Goal: Check status: Check status

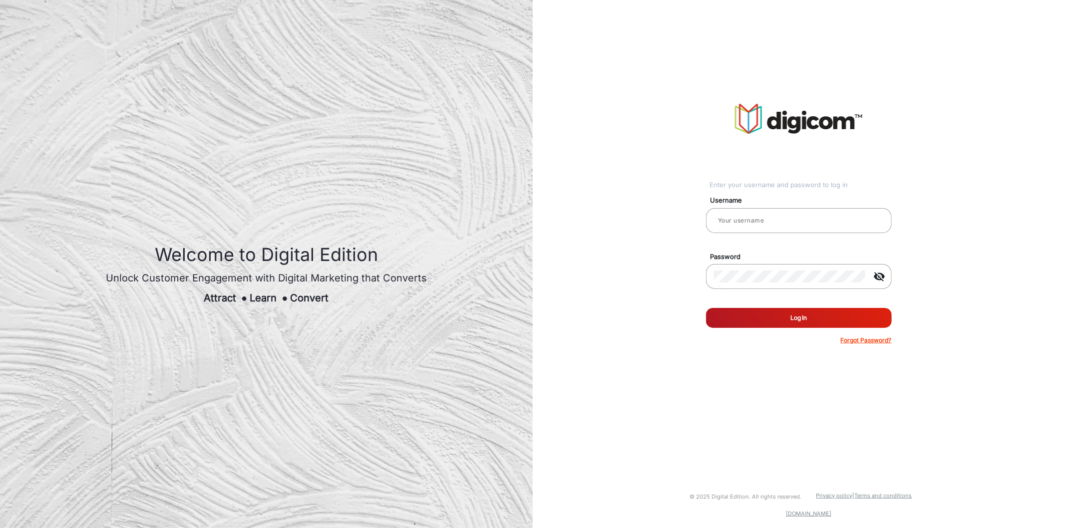
type input "[PERSON_NAME]"
click at [764, 312] on button "Log In" at bounding box center [799, 318] width 186 height 20
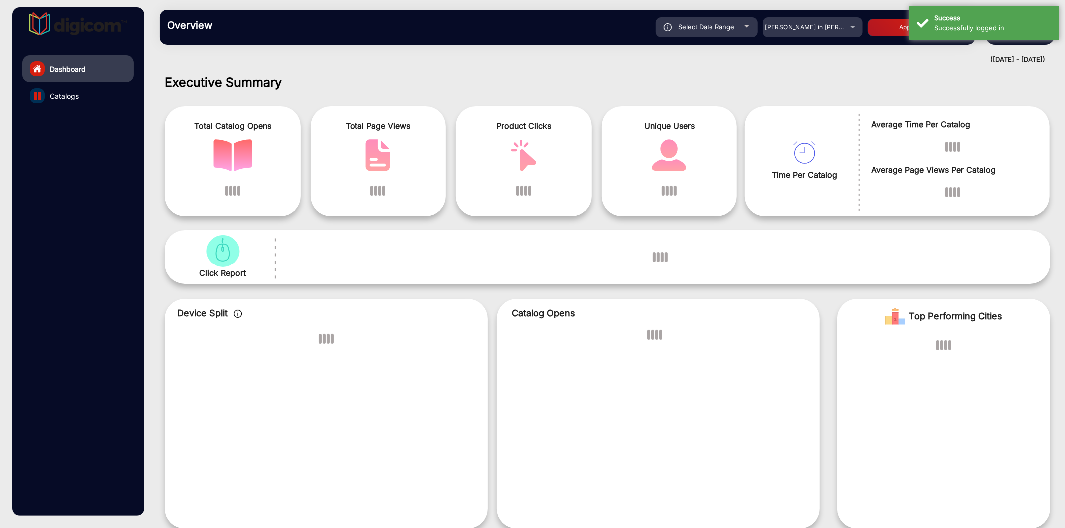
scroll to position [7, 0]
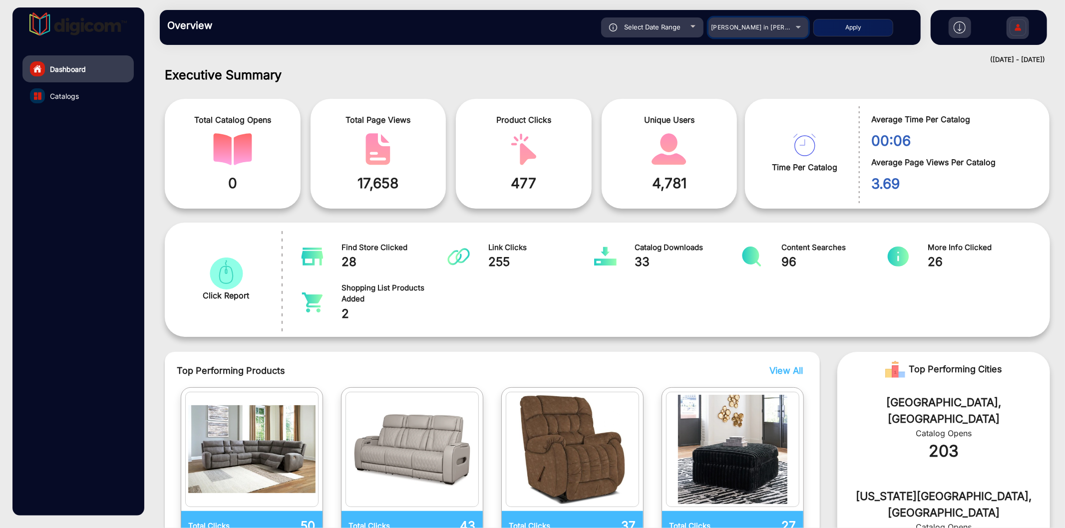
click at [750, 32] on div "[PERSON_NAME] in [PERSON_NAME]" at bounding box center [751, 27] width 80 height 12
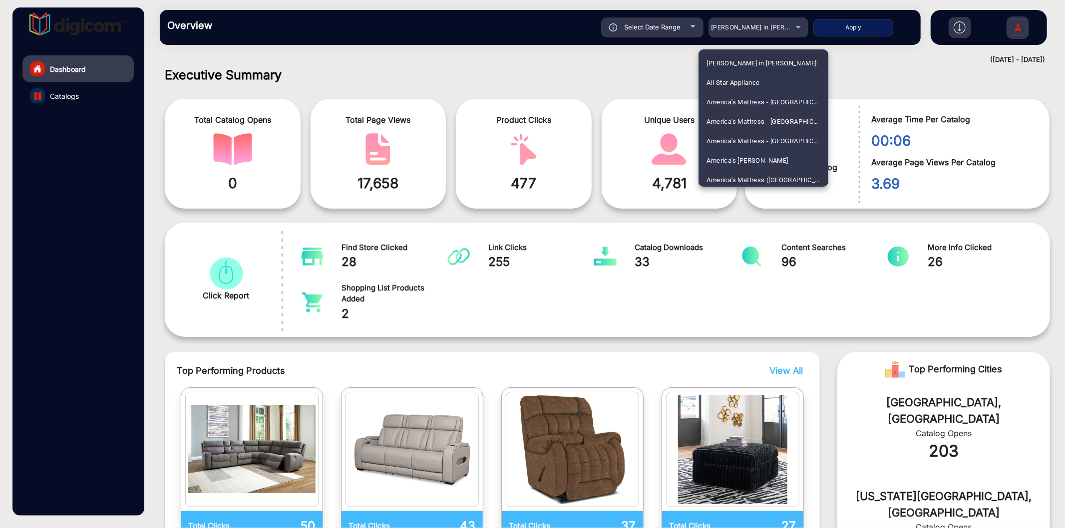
scroll to position [2241, 0]
click at [734, 123] on mat-option "ShopRite" at bounding box center [763, 118] width 130 height 19
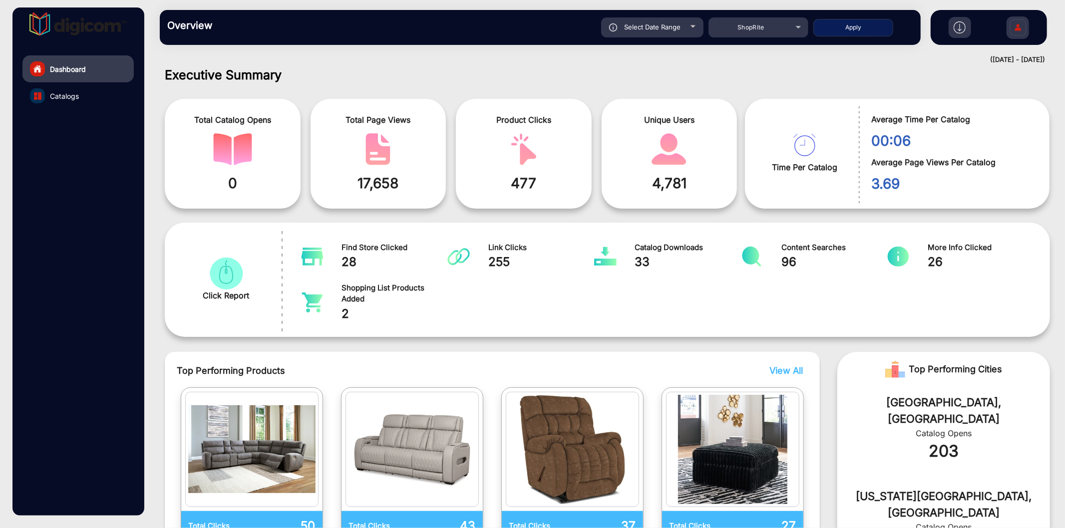
click at [835, 31] on button "Apply" at bounding box center [853, 27] width 80 height 17
type input "[DATE]"
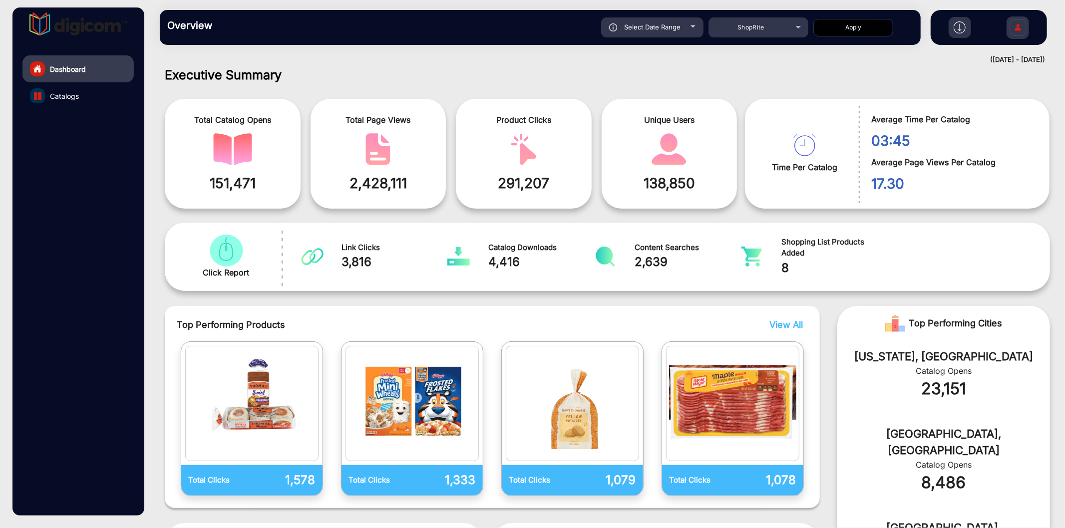
click at [665, 22] on div "Select Date Range" at bounding box center [652, 27] width 102 height 20
type input "[DATE]"
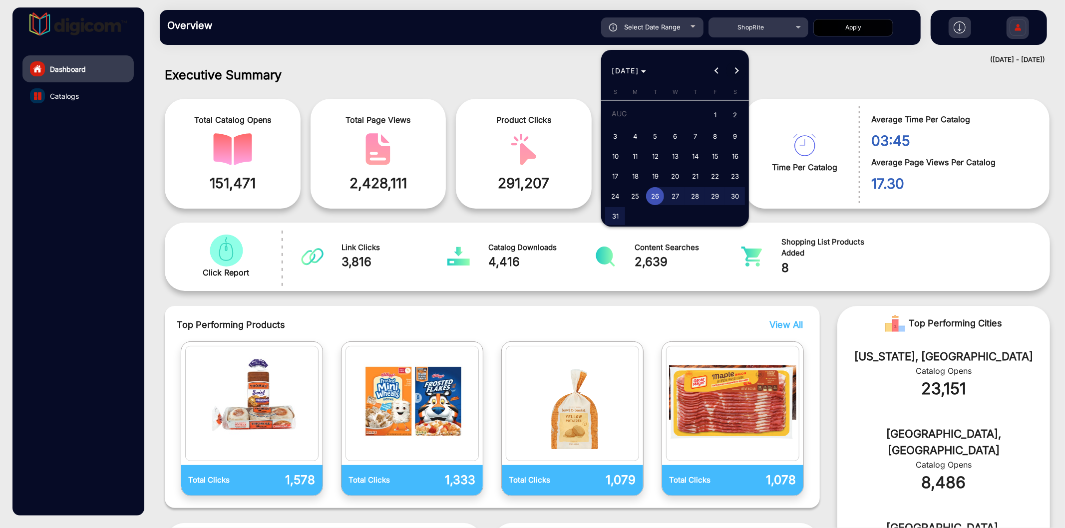
click at [735, 67] on button "Next month" at bounding box center [736, 71] width 20 height 20
click at [735, 67] on div "[DATE] [DATE]" at bounding box center [675, 71] width 143 height 20
click at [635, 132] on span "1" at bounding box center [635, 134] width 18 height 18
type input "[DATE]"
click at [635, 132] on span "1" at bounding box center [635, 134] width 18 height 18
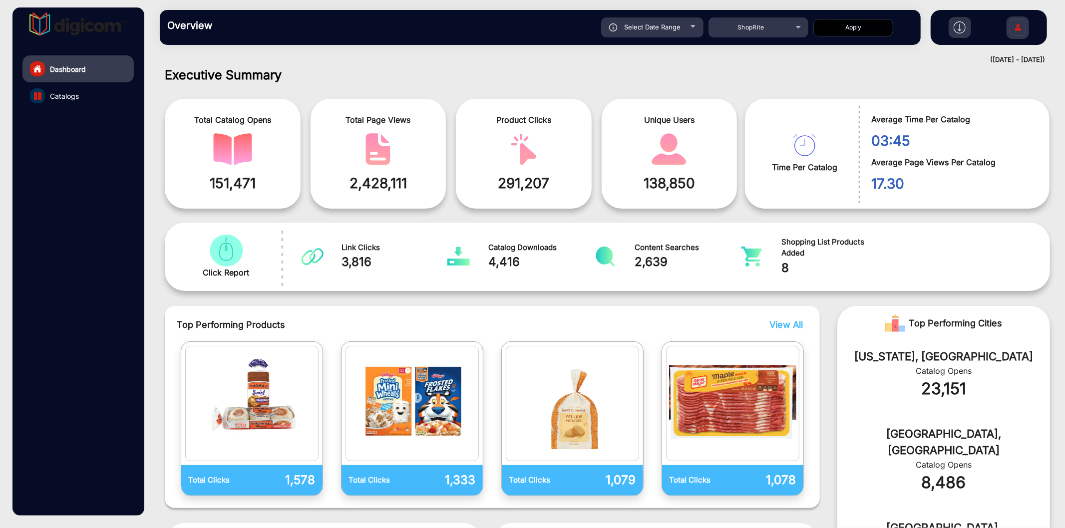
type input "[DATE]"
click at [856, 29] on button "Apply" at bounding box center [853, 27] width 80 height 17
type input "[DATE]"
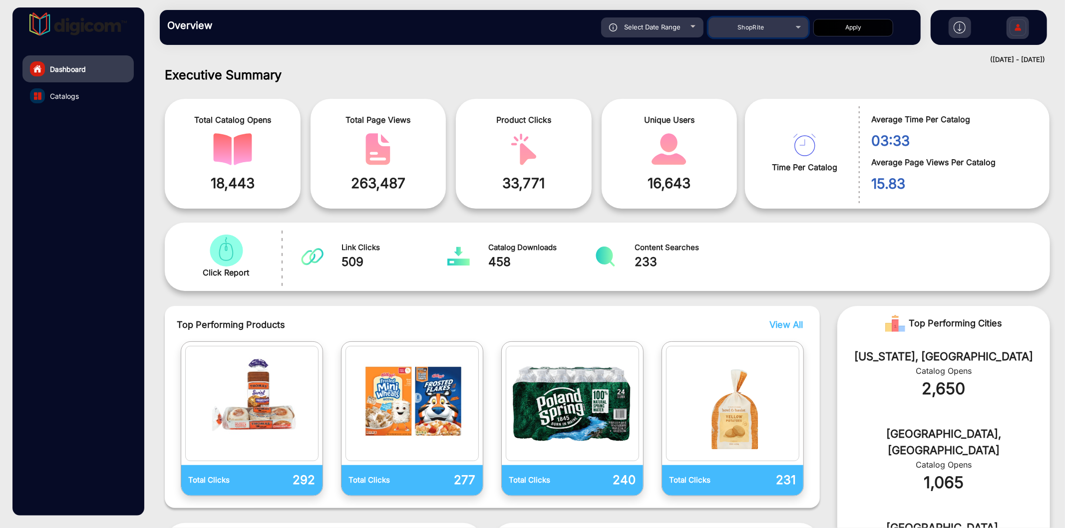
click at [758, 27] on span "ShopRite" at bounding box center [750, 26] width 27 height 7
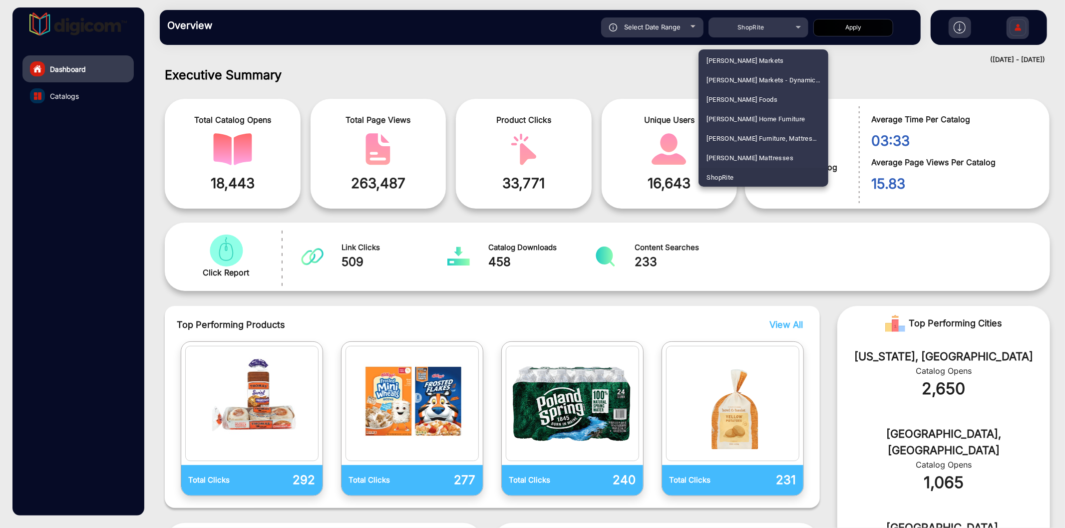
scroll to position [2572, 0]
click at [741, 120] on span "United Supermarket" at bounding box center [735, 118] width 59 height 19
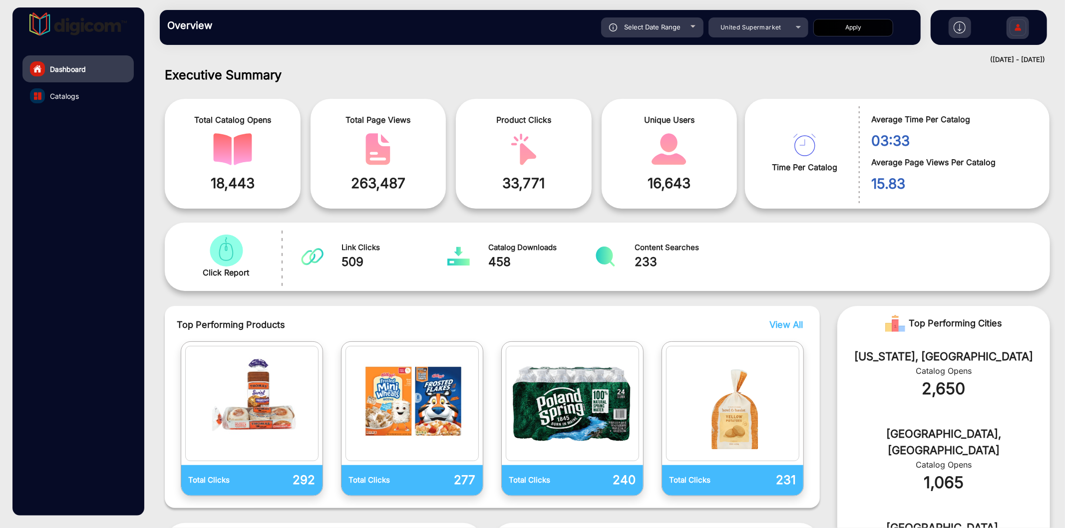
click at [865, 29] on button "Apply" at bounding box center [853, 27] width 80 height 17
type input "[DATE]"
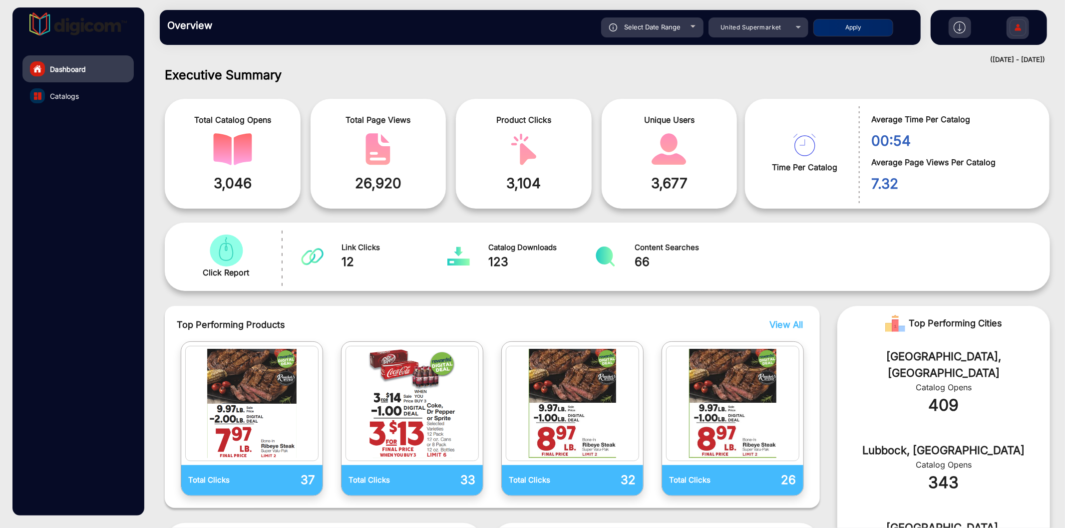
scroll to position [7, 0]
click at [760, 26] on span "United Supermarket" at bounding box center [750, 26] width 61 height 7
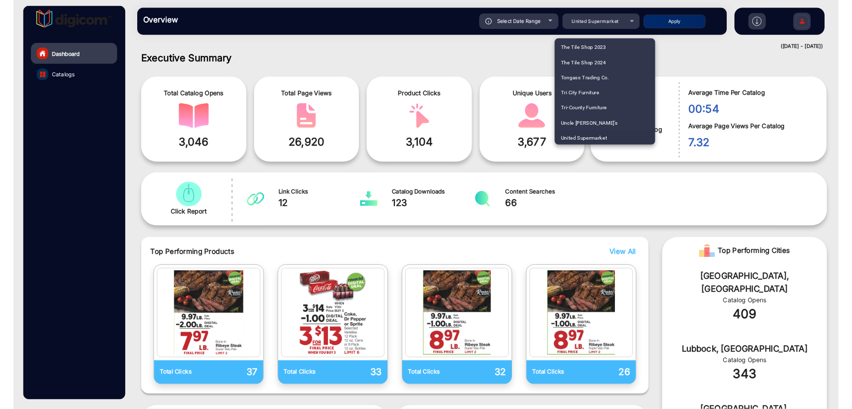
scroll to position [2319, 0]
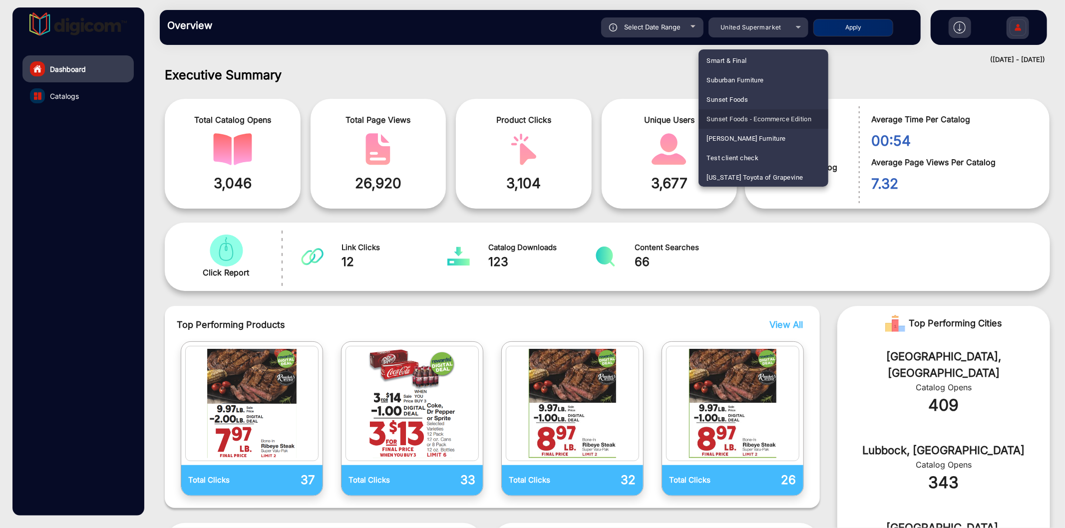
click at [768, 120] on span "Sunset Foods - Ecommerce Edition" at bounding box center [758, 118] width 105 height 19
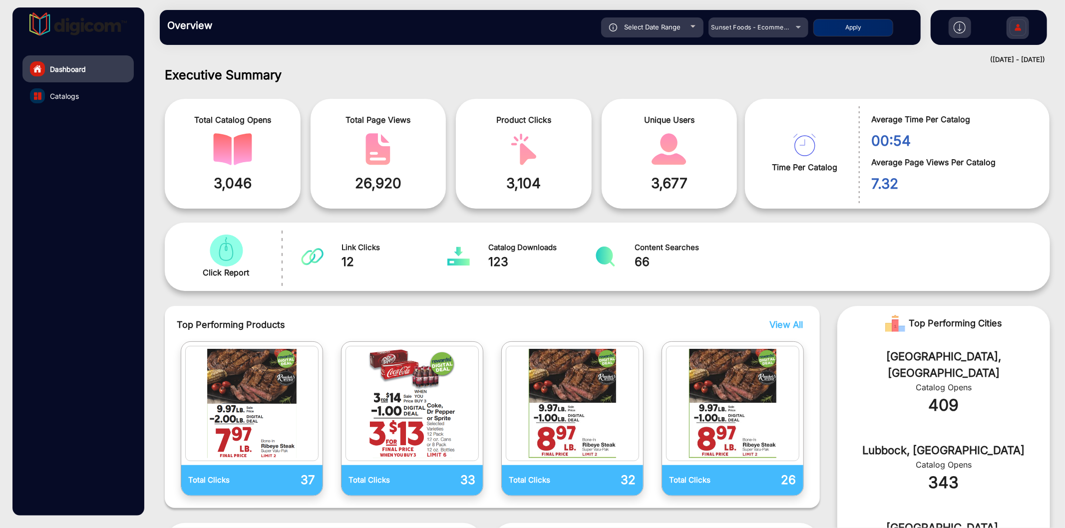
click at [845, 30] on button "Apply" at bounding box center [853, 27] width 80 height 17
type input "[DATE]"
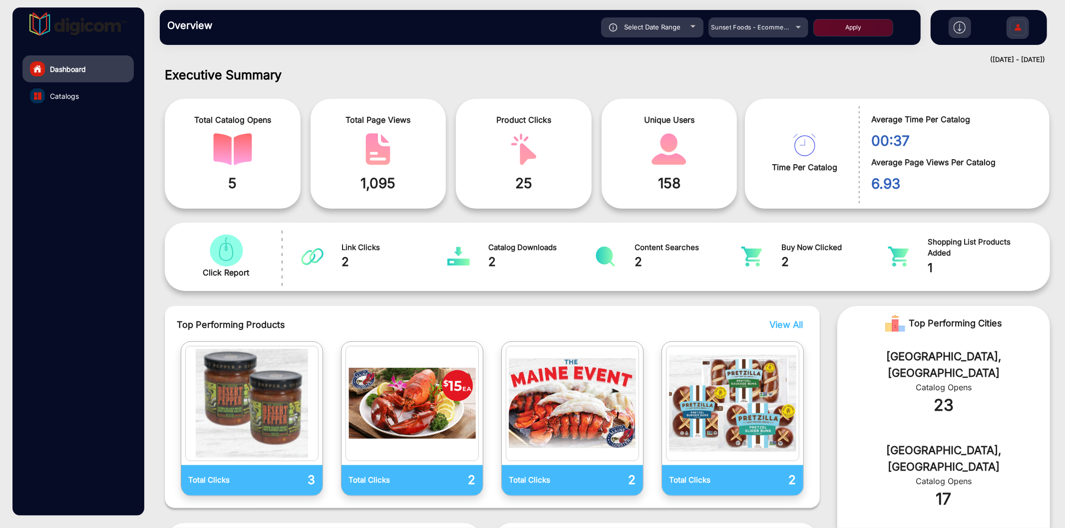
click at [652, 20] on div "Select Date Range" at bounding box center [652, 27] width 102 height 20
type input "[DATE]"
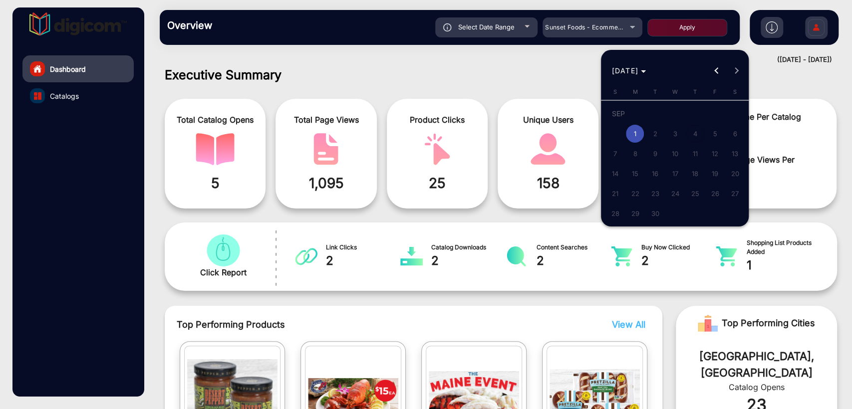
scroll to position [8, 0]
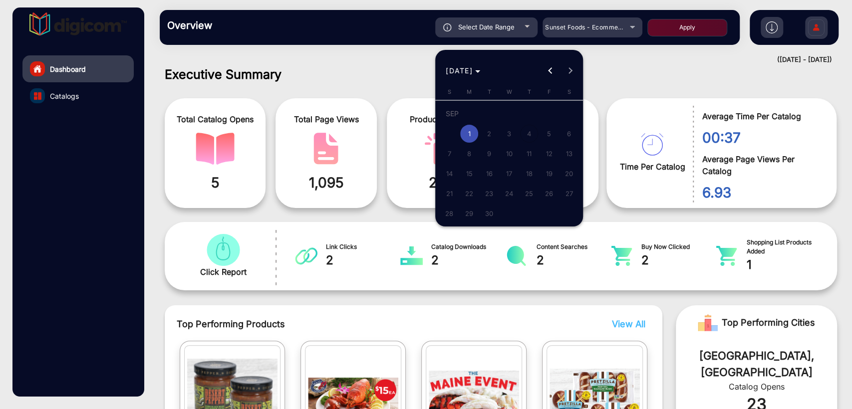
click at [327, 58] on div at bounding box center [426, 204] width 852 height 409
